Goal: Navigation & Orientation: Find specific page/section

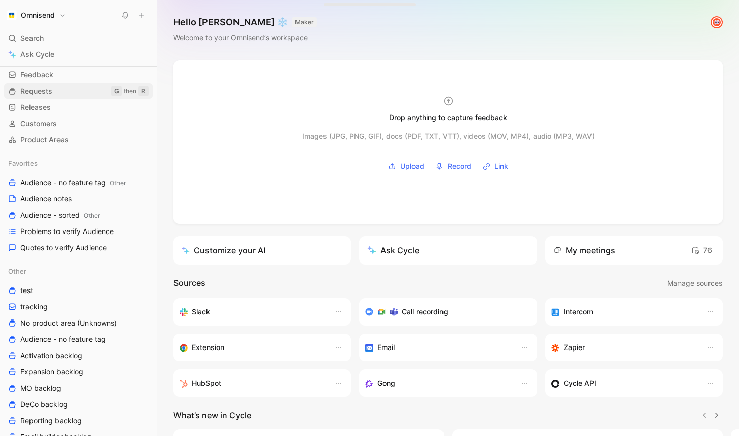
scroll to position [11, 0]
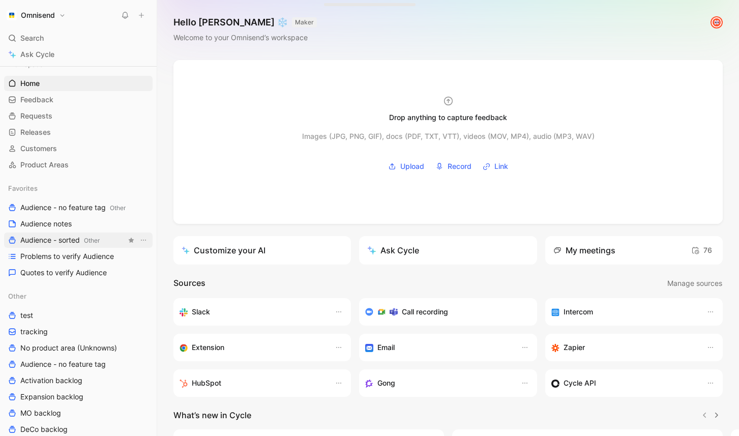
click at [58, 240] on span "Audience - sorted Other" at bounding box center [59, 240] width 79 height 11
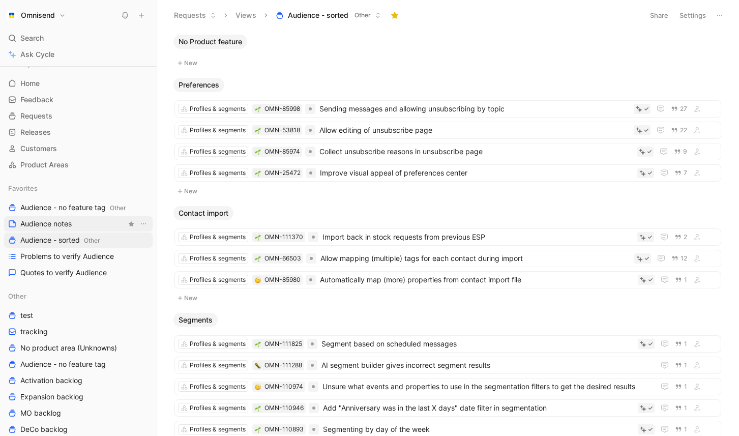
click at [92, 228] on link "Audience notes" at bounding box center [78, 223] width 148 height 15
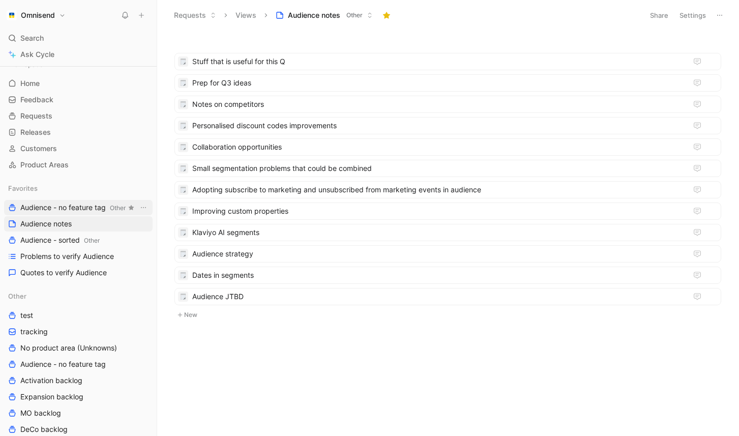
click at [93, 202] on span "Audience - no feature tag Other" at bounding box center [72, 207] width 105 height 11
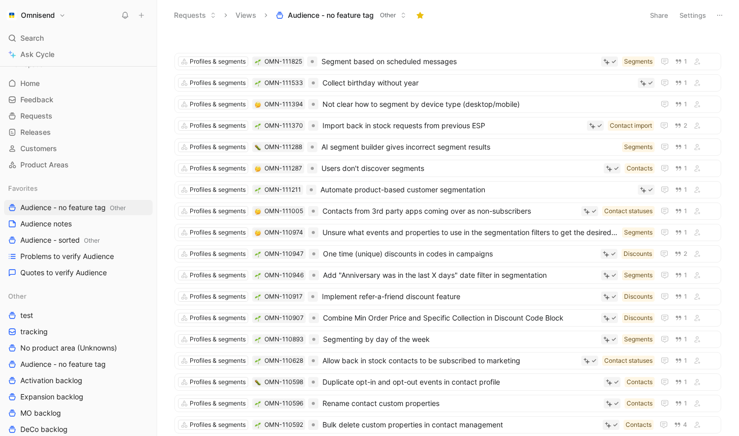
click at [703, 16] on button "Settings" at bounding box center [692, 15] width 36 height 14
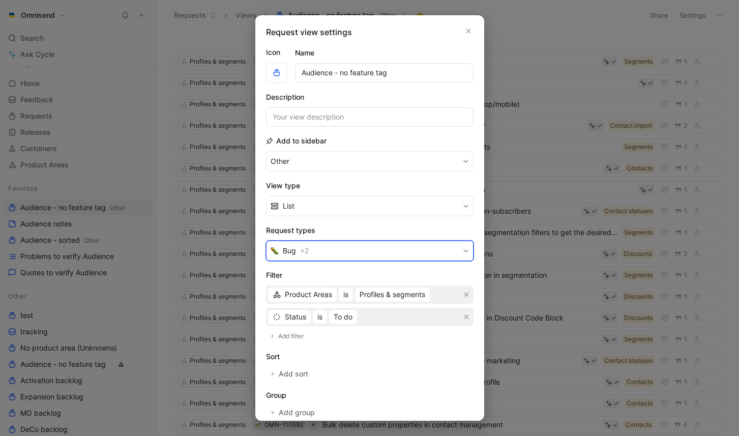
click at [425, 247] on button "Bug + 2" at bounding box center [369, 250] width 207 height 20
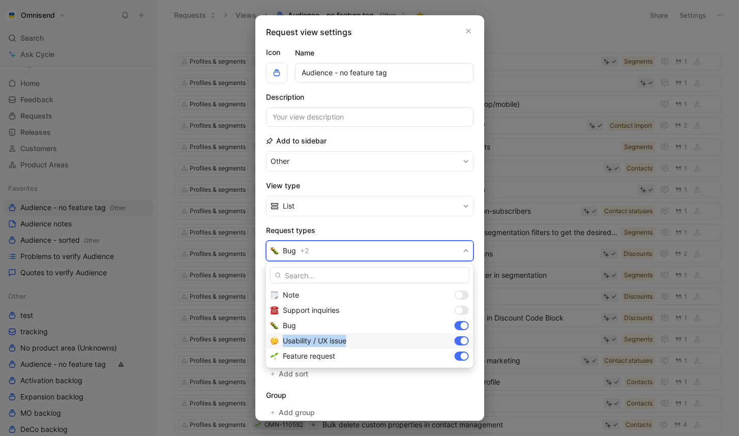
drag, startPoint x: 352, startPoint y: 341, endPoint x: 283, endPoint y: 343, distance: 69.7
click at [283, 343] on div "Usability / UX issue" at bounding box center [367, 340] width 168 height 12
copy span "Usability / UX issue"
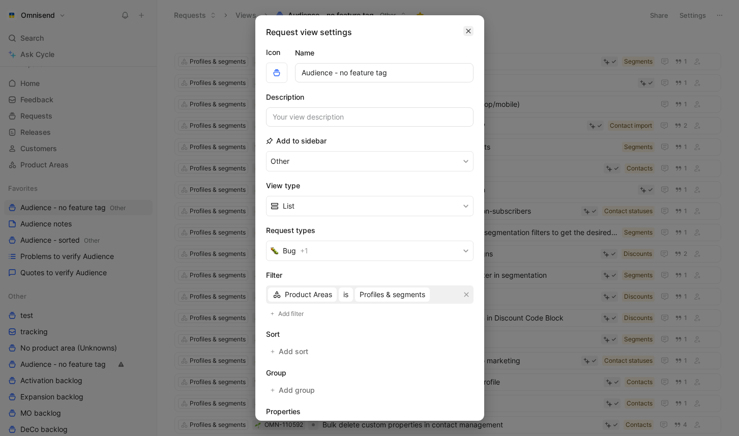
click at [466, 33] on icon "button" at bounding box center [468, 31] width 5 height 5
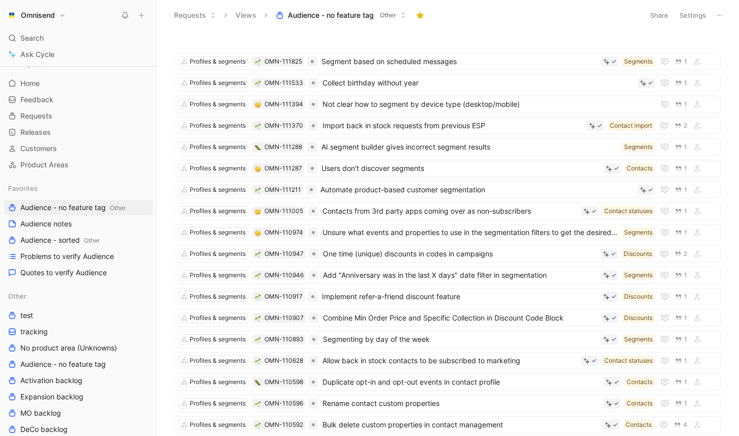
click at [683, 17] on button "Settings" at bounding box center [692, 15] width 36 height 14
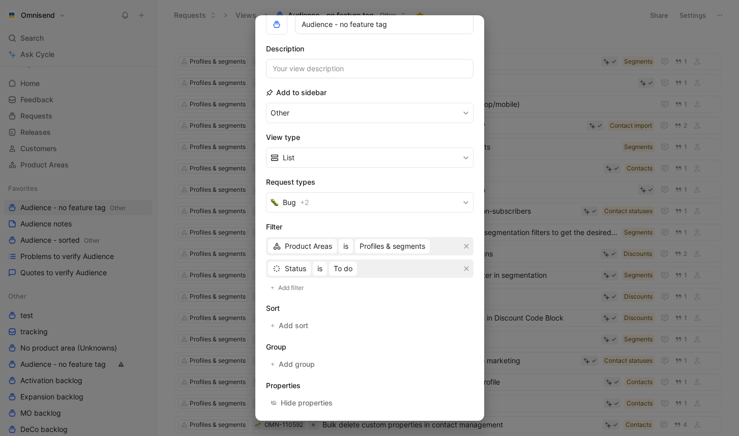
scroll to position [91, 0]
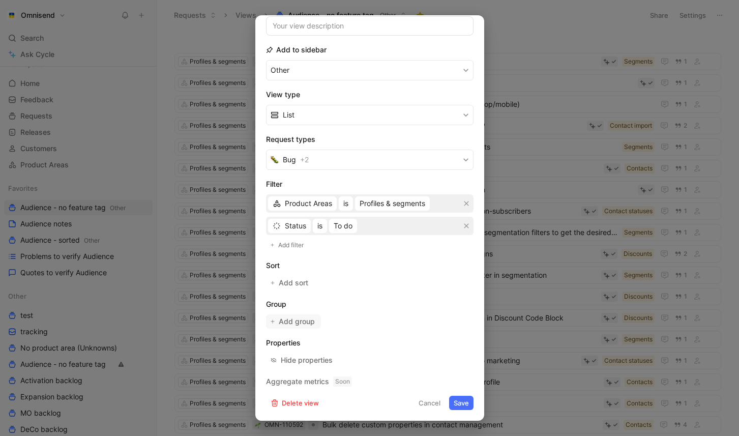
click at [313, 320] on span "Add group" at bounding box center [297, 321] width 37 height 12
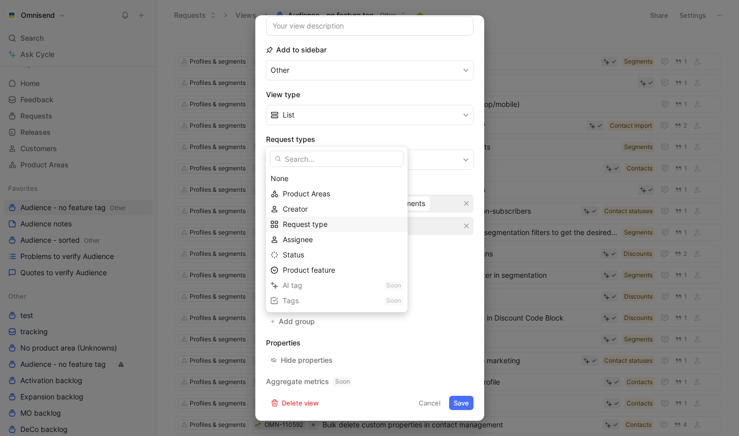
click at [323, 222] on span "Request type" at bounding box center [305, 224] width 45 height 9
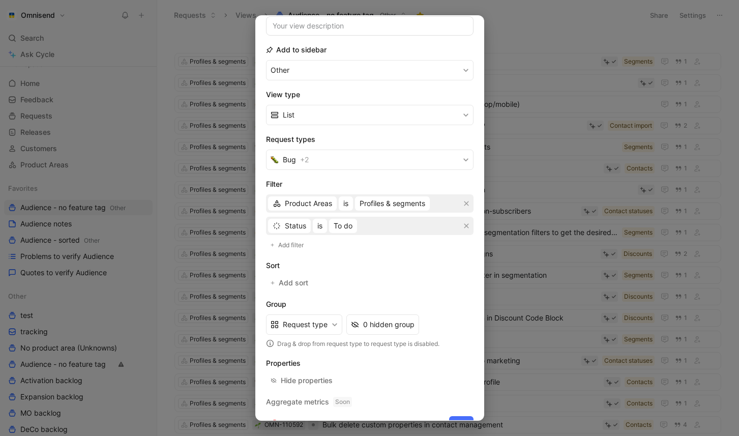
scroll to position [111, 0]
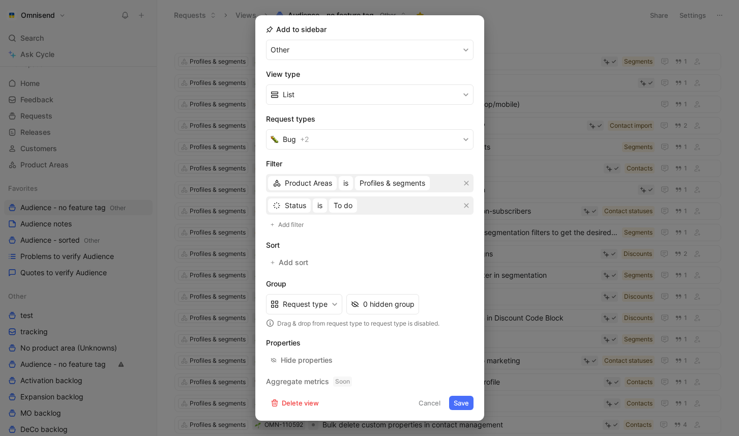
click at [463, 402] on button "Save" at bounding box center [461, 402] width 24 height 14
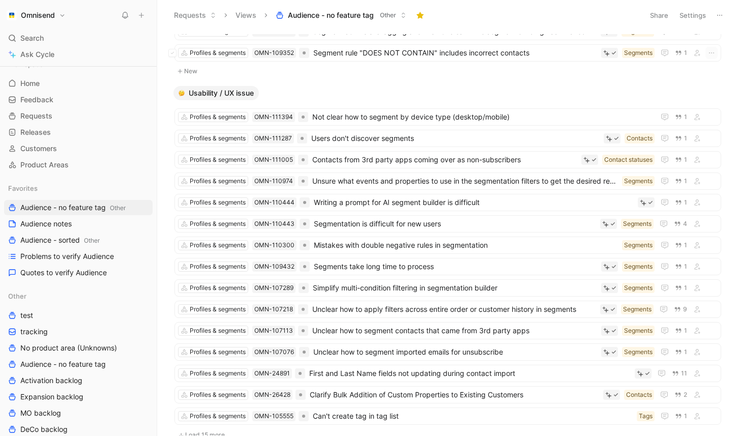
scroll to position [81, 0]
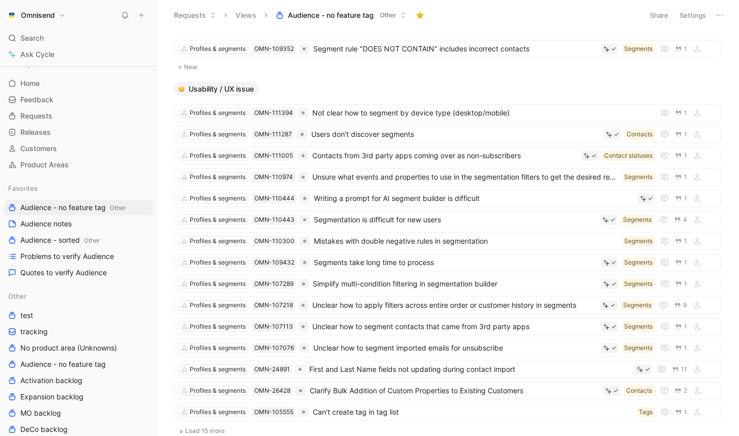
click at [255, 89] on button "Usability / UX issue" at bounding box center [215, 89] width 85 height 14
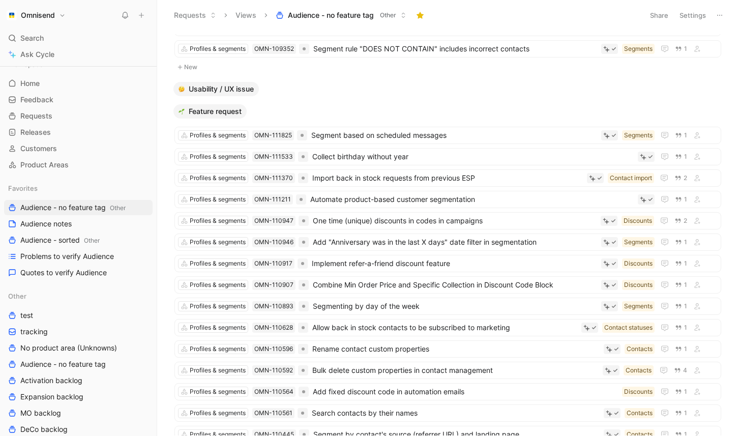
click at [230, 113] on span "Feature request" at bounding box center [215, 111] width 53 height 10
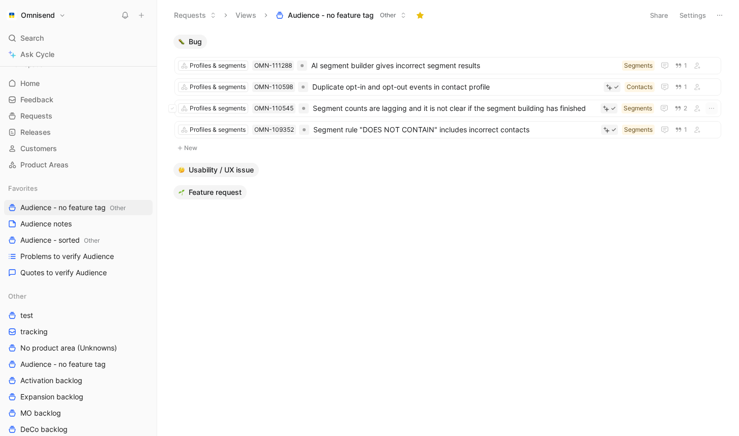
scroll to position [0, 0]
click at [718, 14] on icon at bounding box center [719, 15] width 8 height 8
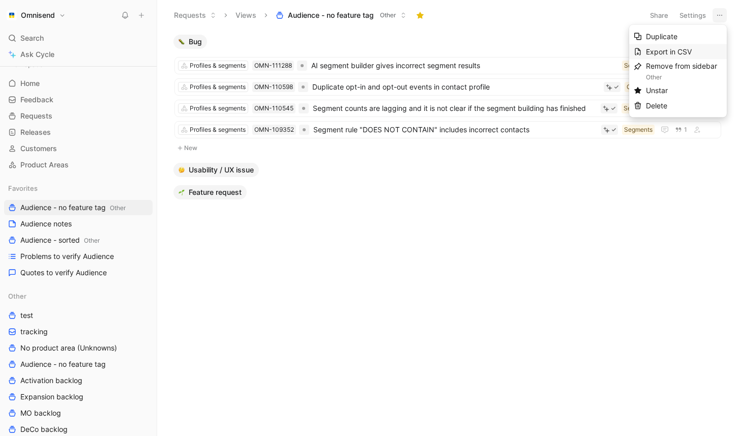
click at [686, 55] on span "Export in CSV" at bounding box center [669, 51] width 46 height 9
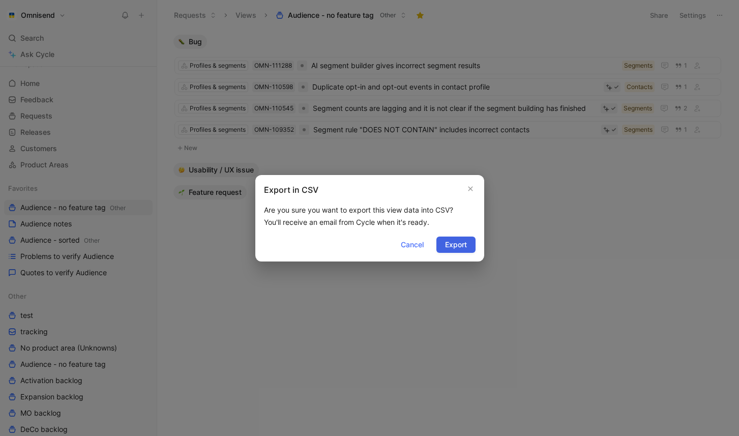
click at [460, 244] on span "Export" at bounding box center [456, 244] width 22 height 12
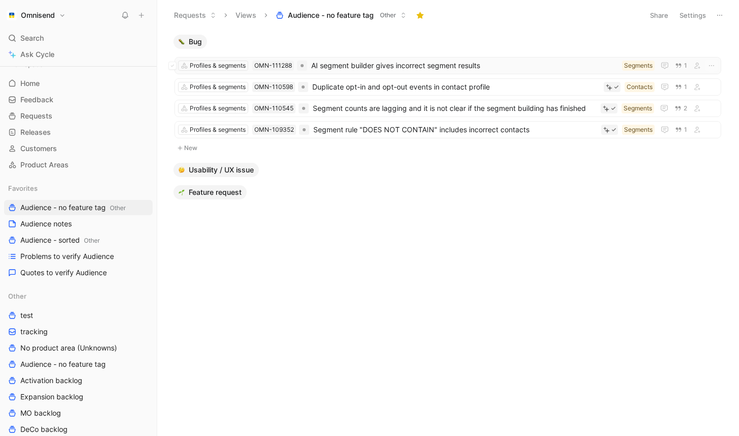
click at [334, 67] on span "AI segment builder gives incorrect segment results" at bounding box center [464, 65] width 306 height 12
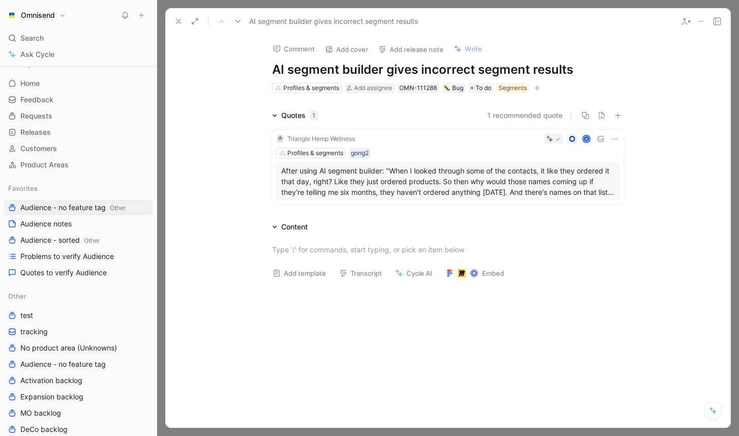
click at [179, 21] on icon at bounding box center [178, 21] width 8 height 8
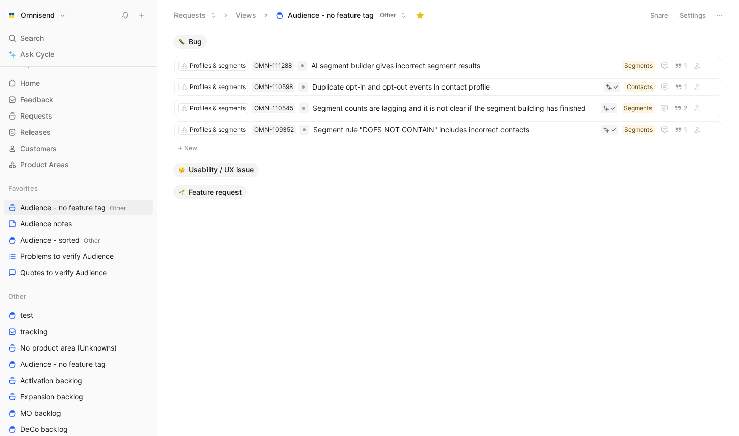
click at [55, 18] on button "Omnisend" at bounding box center [36, 15] width 64 height 14
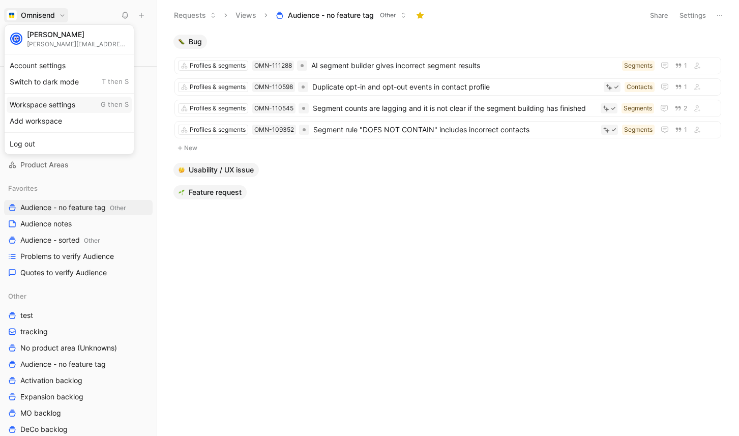
click at [60, 107] on div "Workspace settings G then S" at bounding box center [69, 105] width 125 height 16
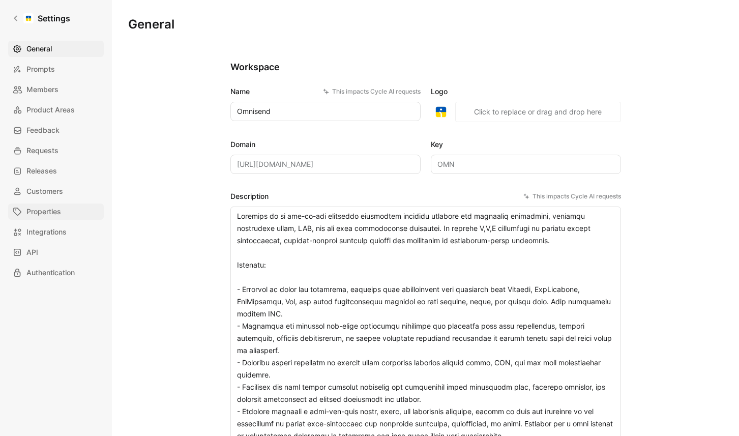
click at [57, 208] on span "Properties" at bounding box center [43, 211] width 35 height 12
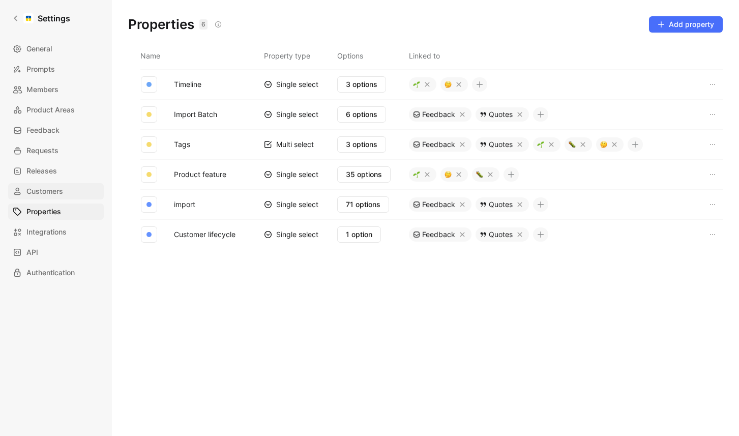
click at [54, 191] on span "Customers" at bounding box center [44, 191] width 37 height 12
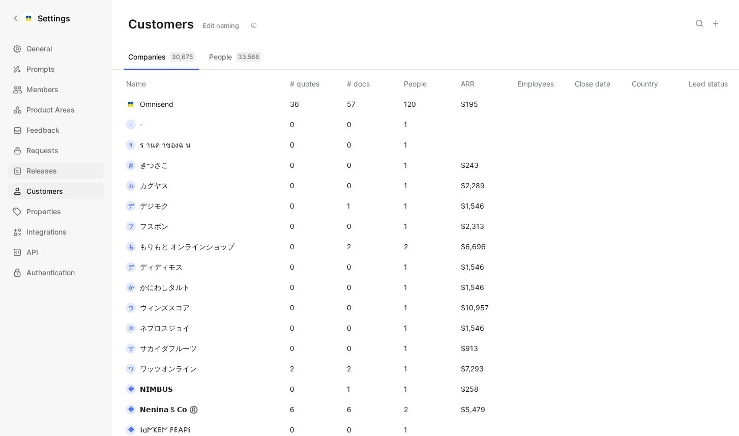
click at [47, 168] on span "Releases" at bounding box center [41, 171] width 30 height 12
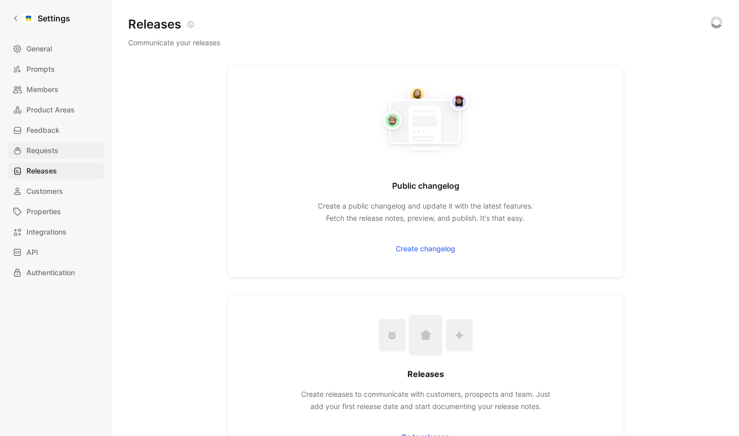
click at [46, 149] on span "Requests" at bounding box center [42, 150] width 32 height 12
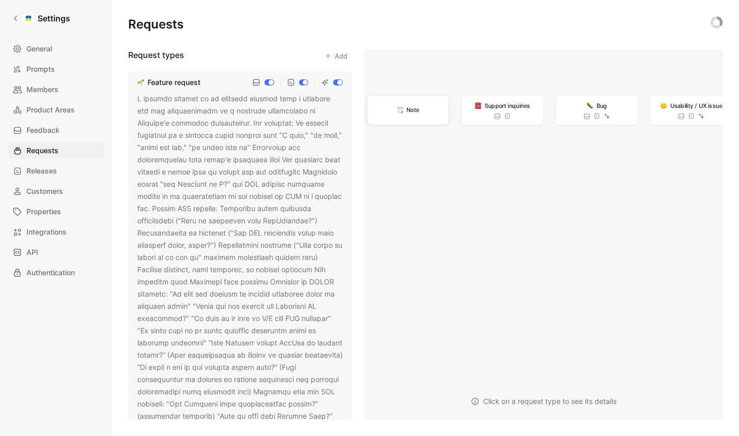
click at [427, 118] on div "Note" at bounding box center [407, 110] width 81 height 29
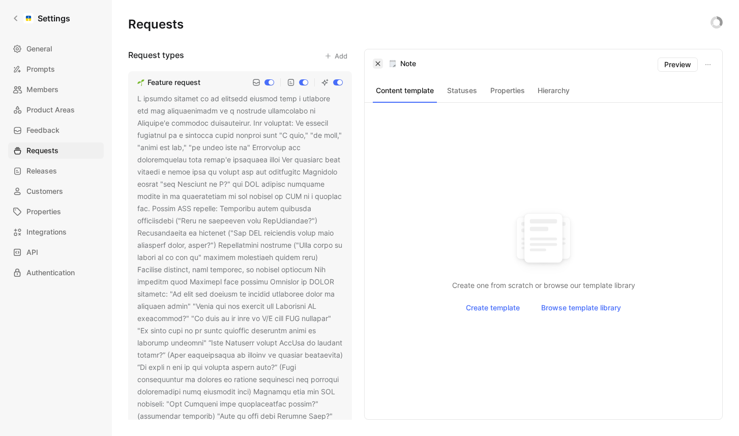
click at [378, 67] on button "button" at bounding box center [378, 63] width 10 height 10
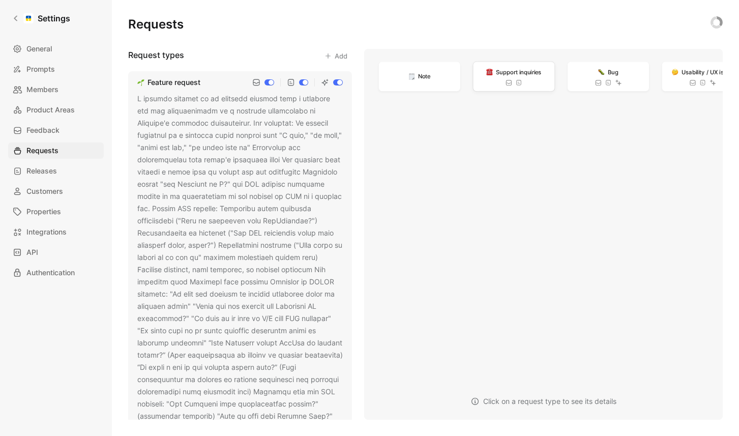
click at [494, 80] on div "Support inquiries" at bounding box center [513, 76] width 81 height 29
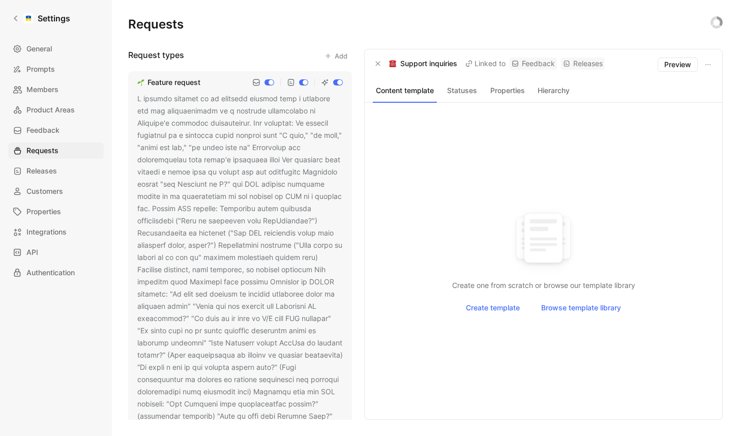
click at [469, 91] on button "Statuses" at bounding box center [462, 90] width 42 height 13
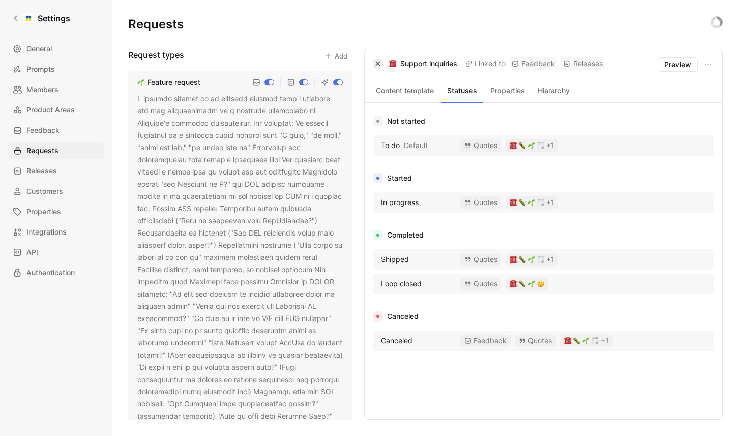
click at [378, 63] on icon "button" at bounding box center [378, 63] width 6 height 6
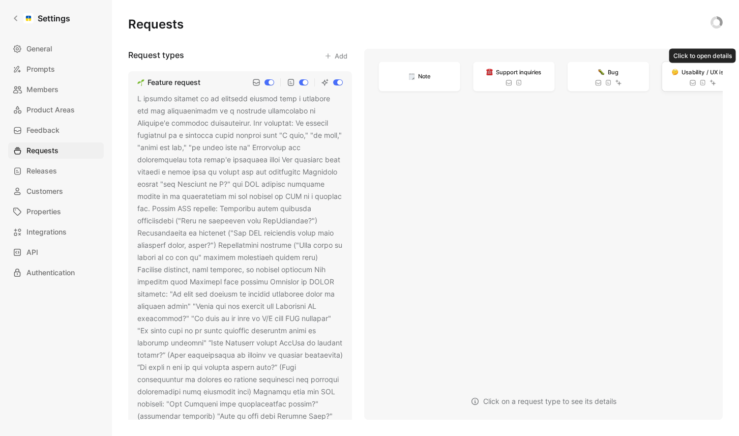
click at [673, 71] on img at bounding box center [674, 72] width 7 height 7
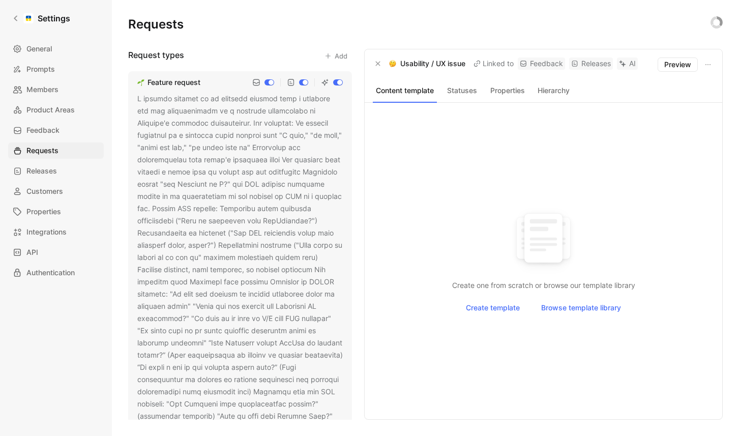
click at [462, 91] on button "Statuses" at bounding box center [462, 90] width 42 height 13
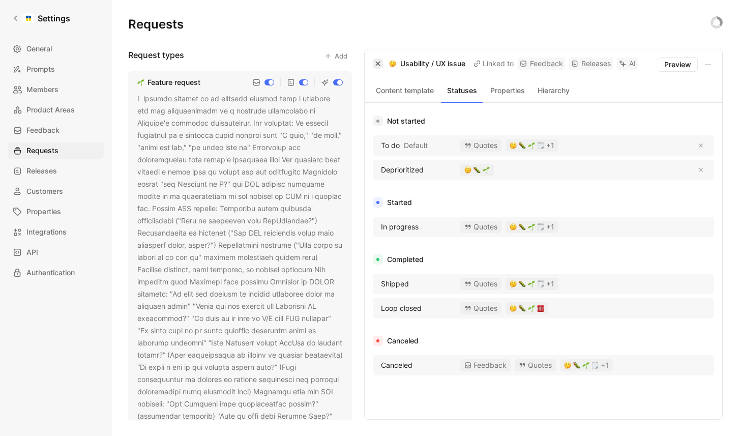
click at [379, 66] on icon "button" at bounding box center [378, 63] width 6 height 6
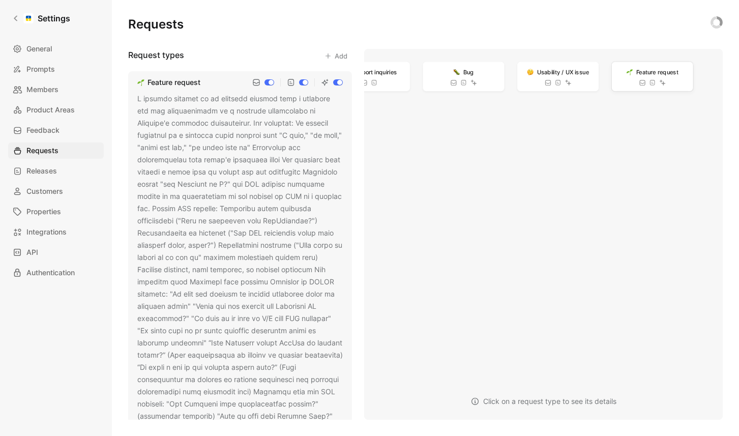
click at [627, 71] on img at bounding box center [629, 72] width 7 height 7
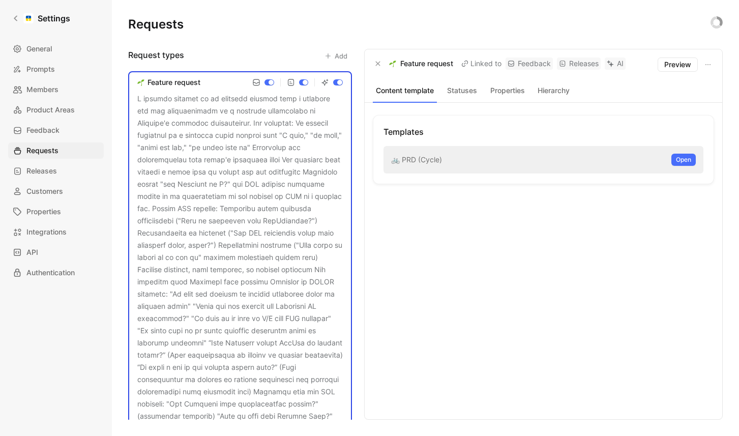
click at [474, 90] on button "Statuses" at bounding box center [462, 90] width 42 height 13
